Goal: Task Accomplishment & Management: Use online tool/utility

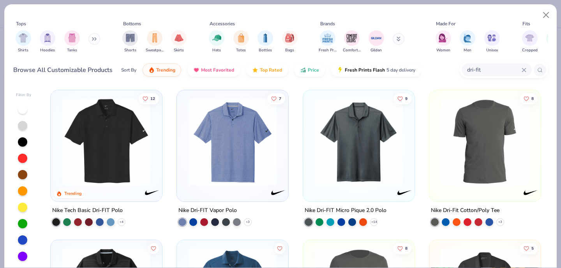
scroll to position [18, 0]
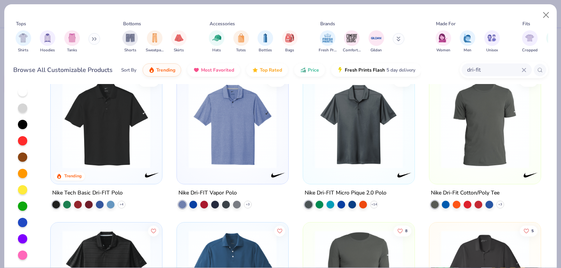
click at [525, 69] on icon at bounding box center [524, 70] width 4 height 4
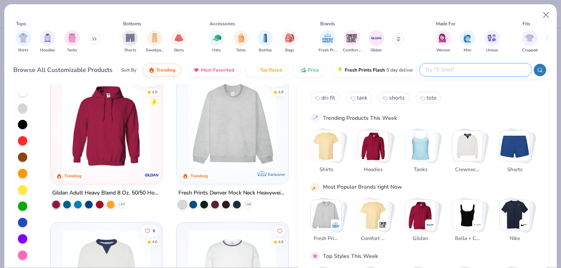
click at [92, 38] on button at bounding box center [94, 39] width 12 height 12
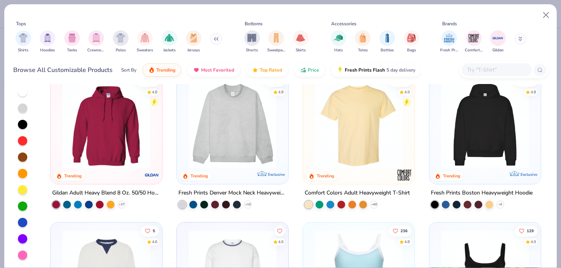
click at [219, 40] on button at bounding box center [216, 39] width 12 height 12
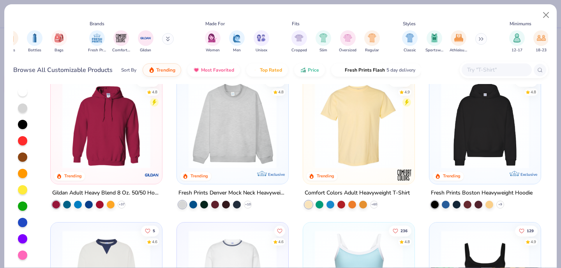
scroll to position [0, 262]
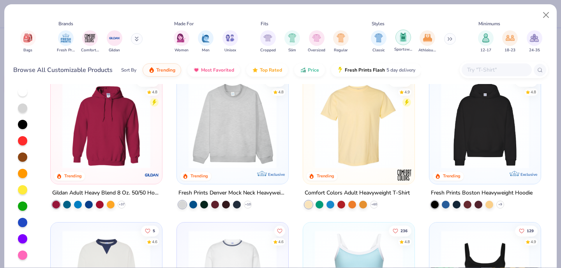
click at [402, 36] on img "filter for Sportswear" at bounding box center [403, 37] width 9 height 9
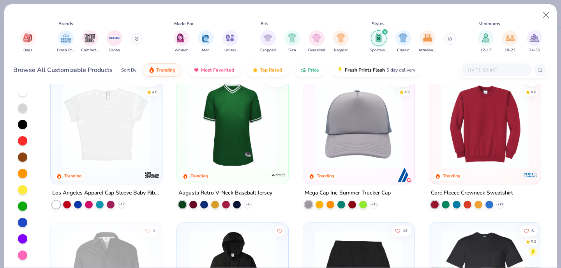
click at [447, 36] on button at bounding box center [450, 39] width 12 height 12
click at [521, 34] on img "filter for Outdoorsy" at bounding box center [524, 37] width 9 height 9
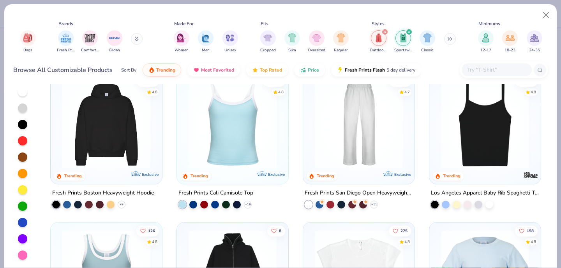
click at [448, 41] on button at bounding box center [450, 39] width 12 height 12
click at [384, 33] on icon "filter for Outdoorsy" at bounding box center [384, 31] width 3 height 3
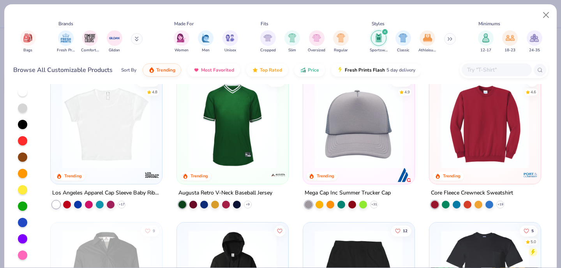
click at [450, 42] on button at bounding box center [450, 39] width 12 height 12
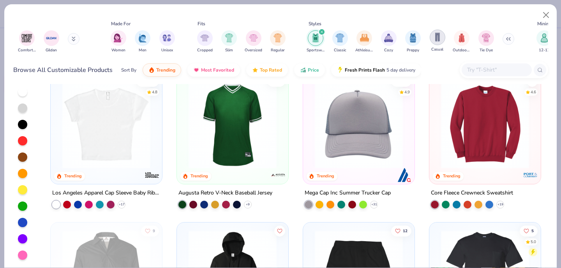
scroll to position [0, 331]
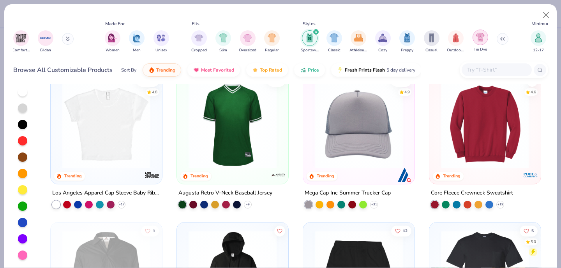
click at [485, 35] on div "filter for Tie Dye" at bounding box center [480, 38] width 16 height 16
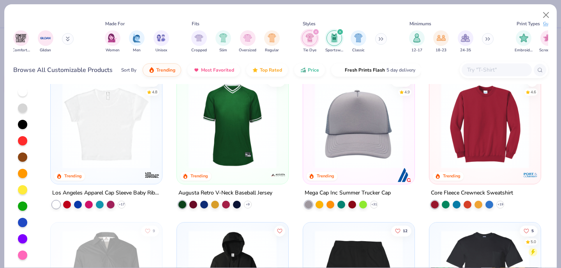
click at [341, 30] on div "filter for Sportswear" at bounding box center [339, 31] width 7 height 7
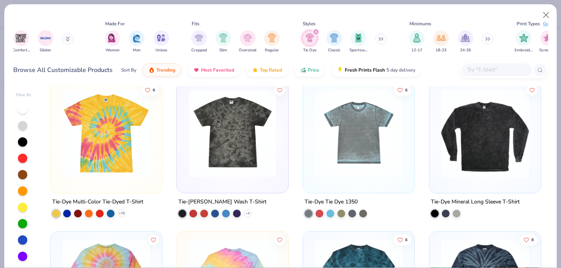
scroll to position [159, 0]
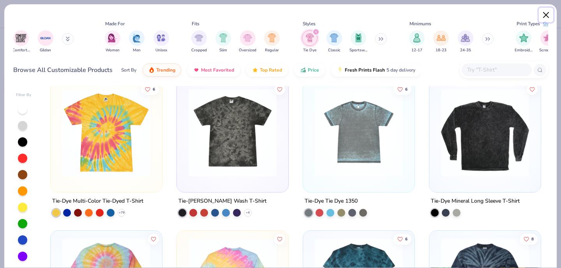
click at [547, 13] on button "Close" at bounding box center [546, 15] width 15 height 15
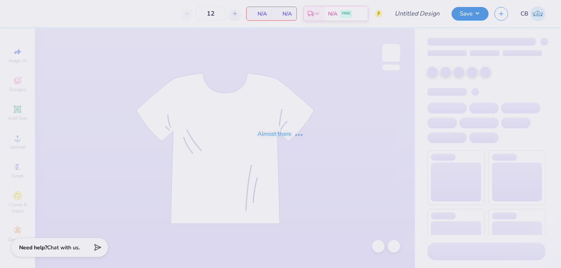
type input "Go PiPhi Shirt- Pink"
type input "24"
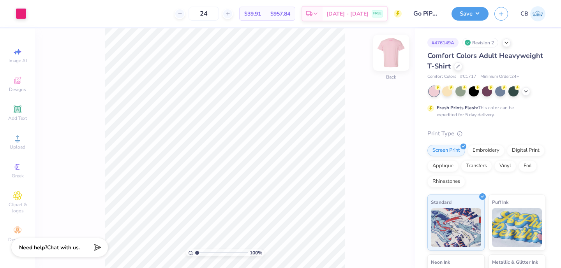
click at [386, 42] on div "100 % Back" at bounding box center [225, 148] width 380 height 240
click at [387, 49] on img at bounding box center [390, 52] width 31 height 31
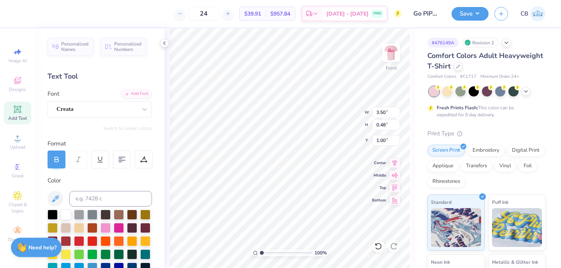
scroll to position [0, 2]
type textarea "PI BETA PHI"
type input "1.00"
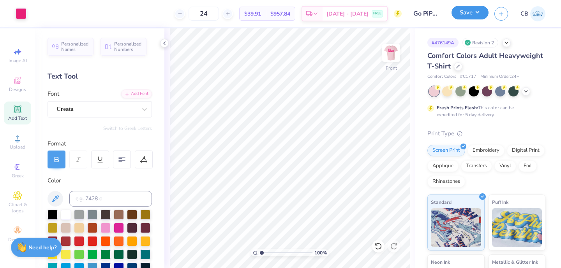
click at [458, 16] on button "Save" at bounding box center [469, 13] width 37 height 14
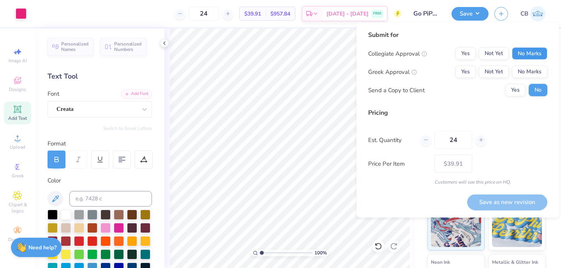
click at [537, 53] on button "No Marks" at bounding box center [529, 54] width 35 height 12
click at [474, 69] on button "Yes" at bounding box center [465, 72] width 20 height 12
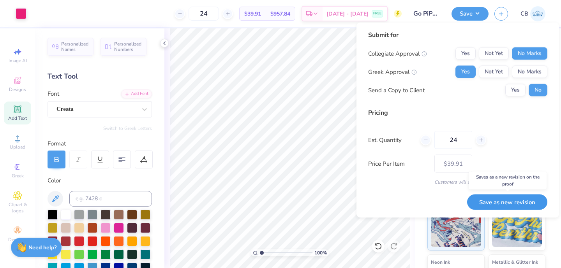
click at [496, 202] on button "Save as new revision" at bounding box center [507, 202] width 80 height 16
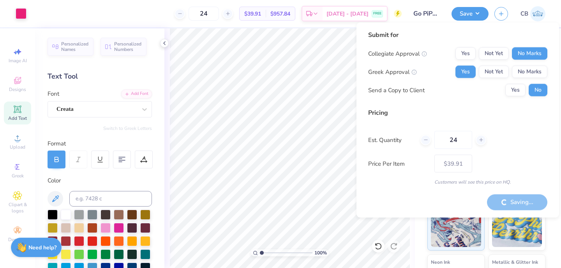
type input "– –"
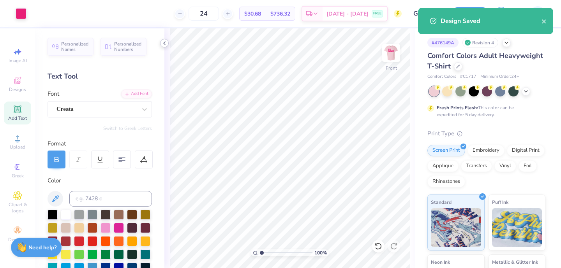
click at [164, 43] on icon at bounding box center [164, 43] width 6 height 6
